Goal: Task Accomplishment & Management: Manage account settings

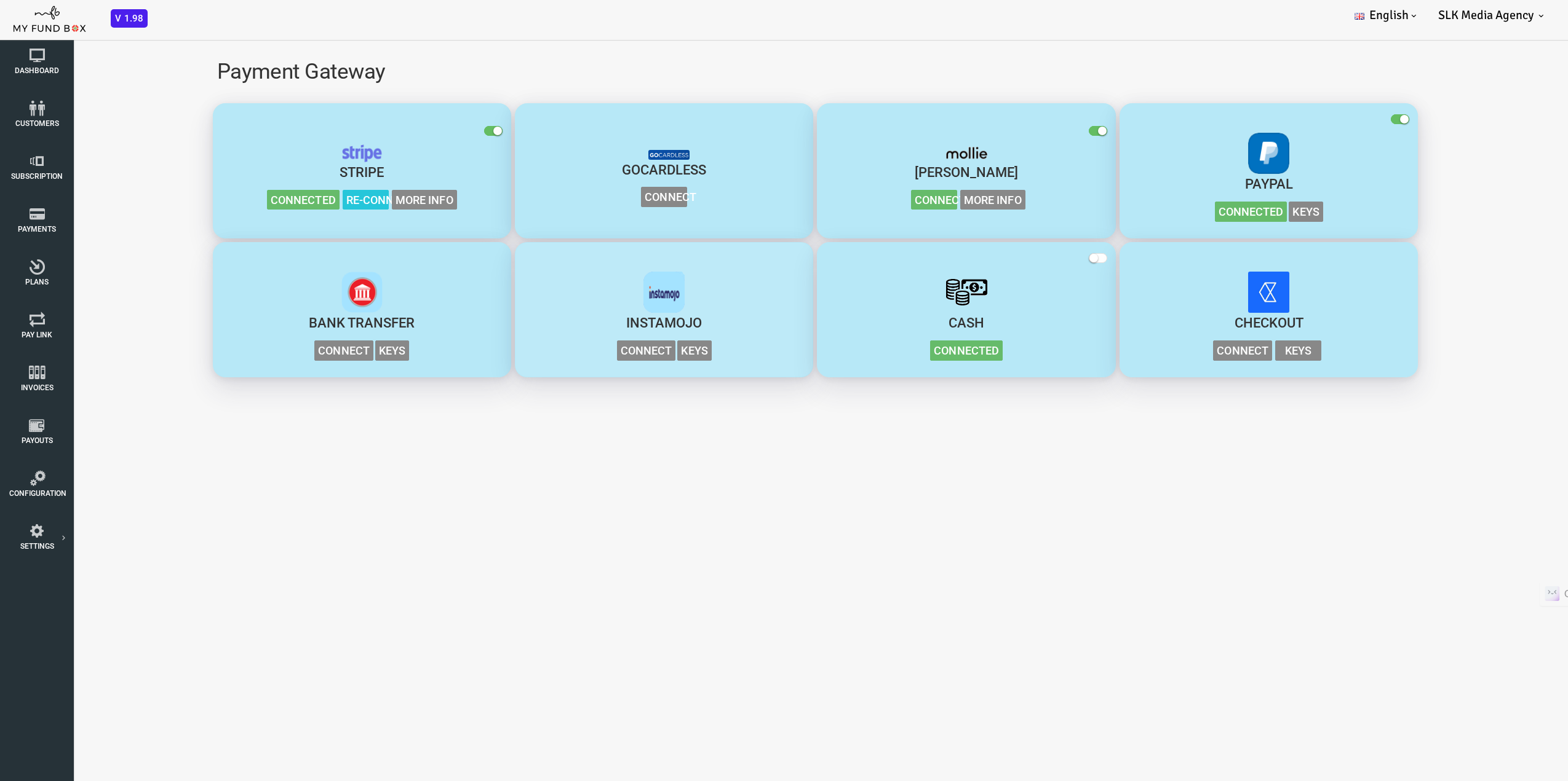
click at [603, 322] on span "Instamojo" at bounding box center [601, 323] width 76 height 16
click at [579, 356] on span "Connect" at bounding box center [584, 350] width 59 height 20
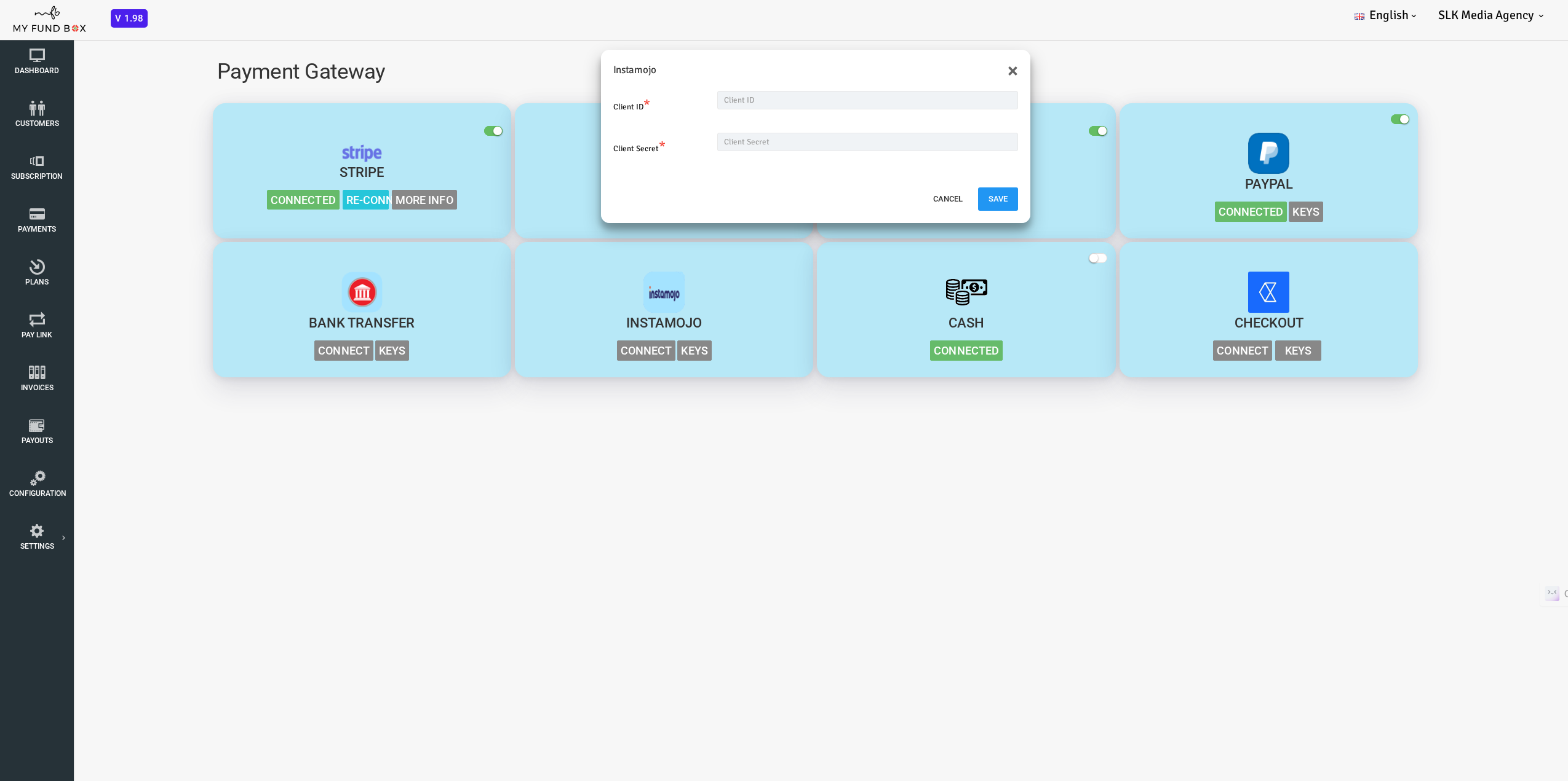
click at [565, 405] on div "× Instamojo Client ID * Client Secret * Cancel Save" at bounding box center [753, 421] width 1505 height 781
drag, startPoint x: 594, startPoint y: 71, endPoint x: 545, endPoint y: 72, distance: 49.0
click at [545, 72] on div "× Instamojo" at bounding box center [753, 64] width 429 height 29
click at [952, 66] on button "×" at bounding box center [950, 71] width 10 height 20
